Goal: Find contact information: Find contact information

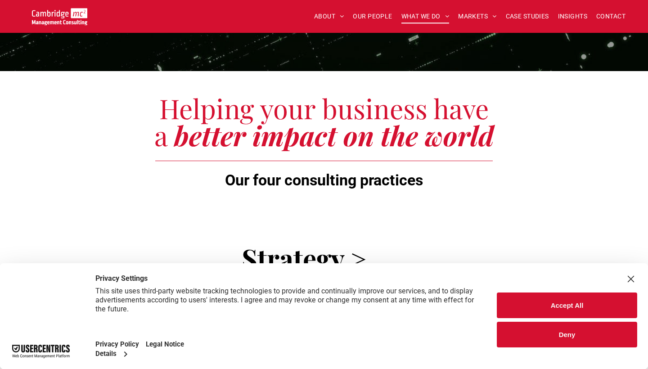
scroll to position [179, 0]
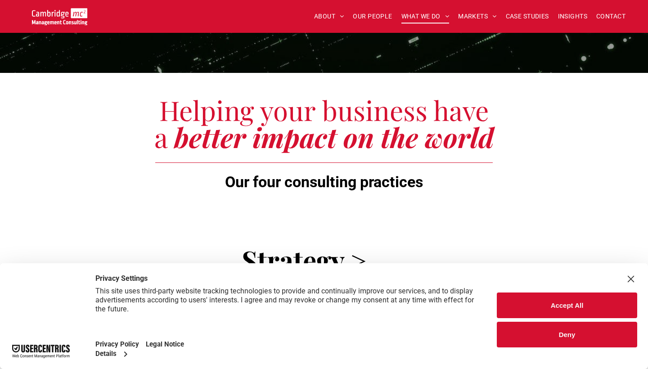
click at [628, 274] on div "Close Layer" at bounding box center [631, 279] width 13 height 13
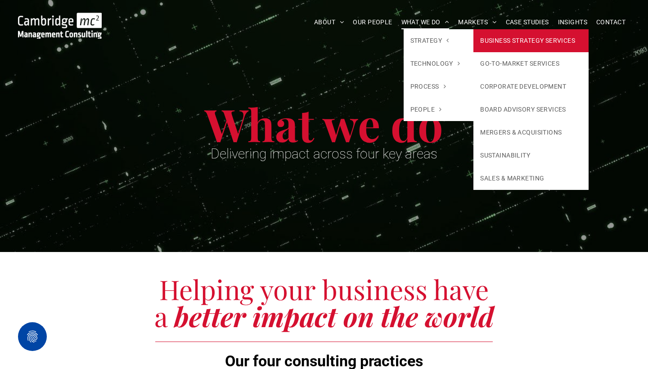
scroll to position [0, 0]
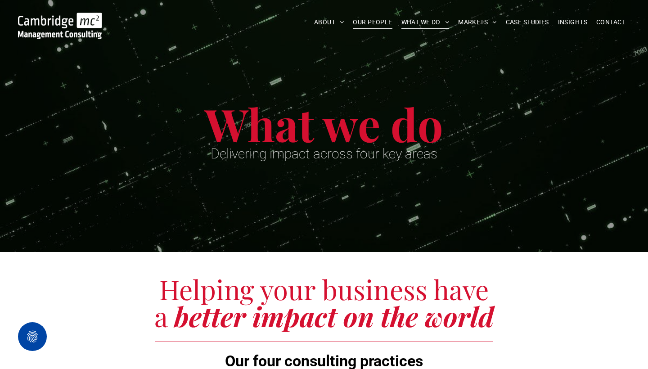
click at [373, 23] on span "OUR PEOPLE" at bounding box center [372, 22] width 39 height 14
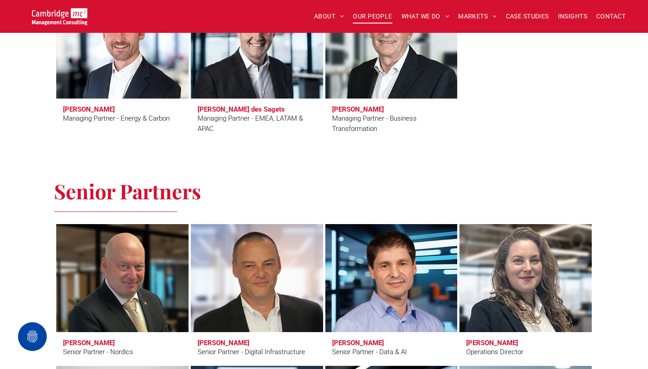
scroll to position [940, 0]
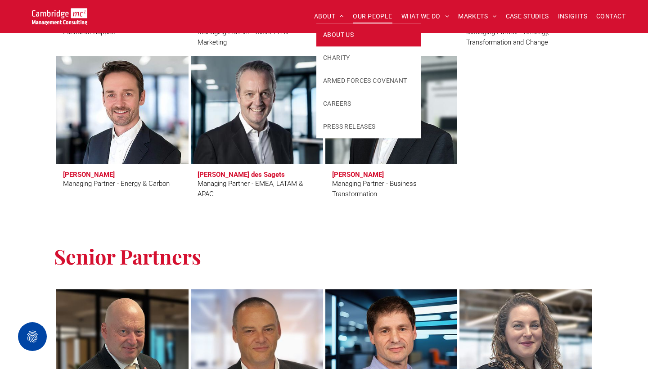
click at [329, 31] on span "ABOUT US" at bounding box center [338, 34] width 31 height 9
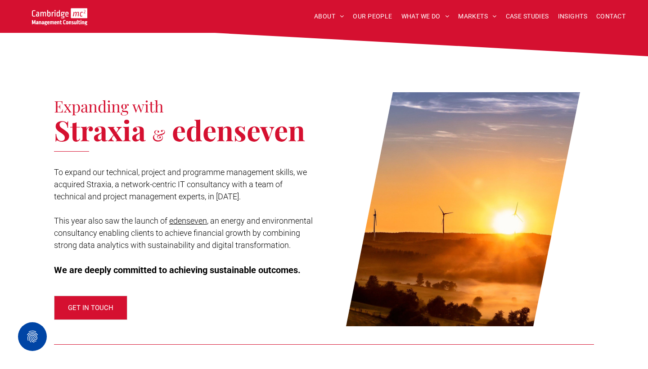
scroll to position [605, 0]
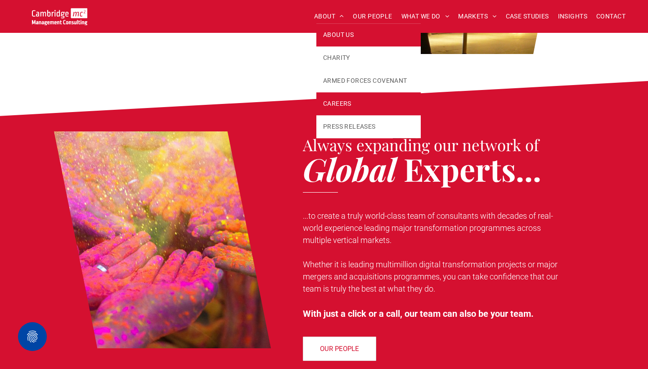
click at [343, 104] on span "CAREERS" at bounding box center [337, 103] width 28 height 9
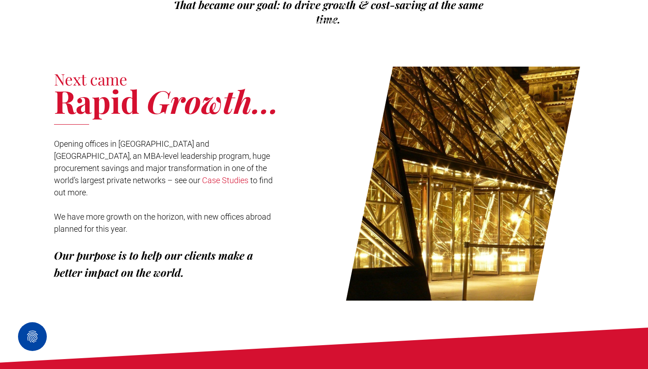
scroll to position [32, 0]
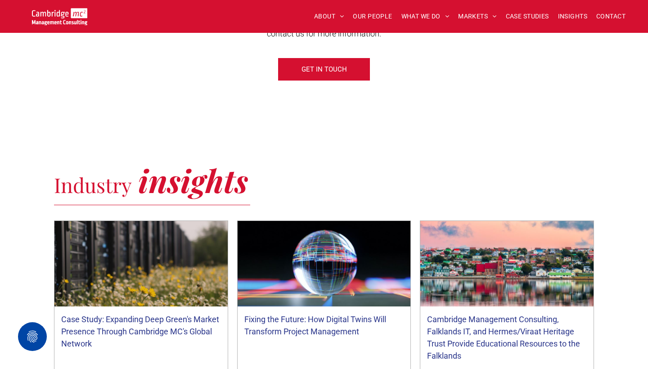
scroll to position [400, 0]
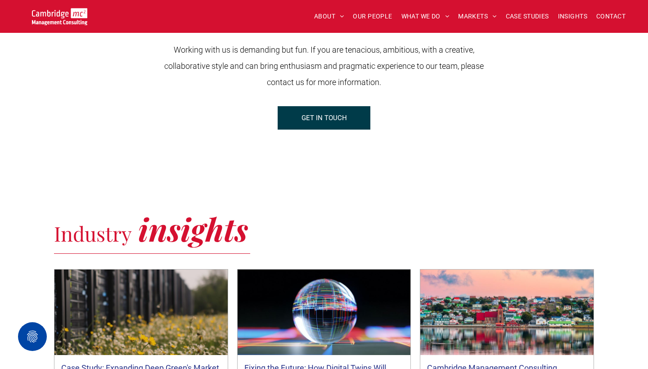
click at [290, 122] on link "GET IN TOUCH" at bounding box center [324, 117] width 93 height 23
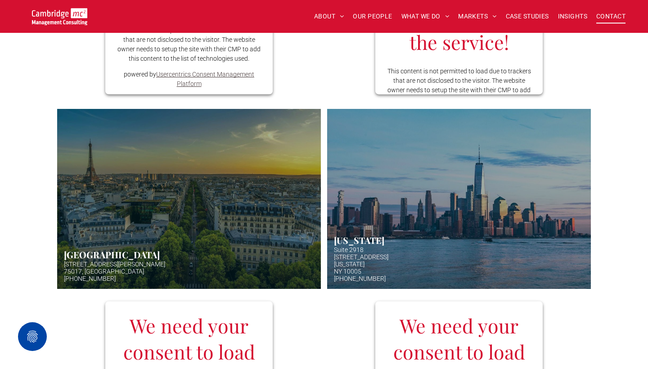
scroll to position [363, 0]
